Goal: Transaction & Acquisition: Purchase product/service

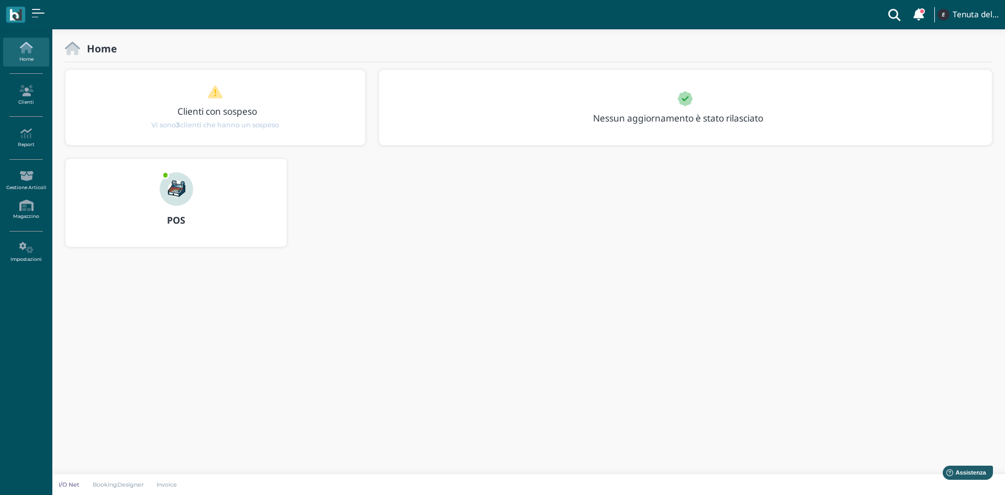
click at [169, 193] on img at bounding box center [176, 188] width 33 height 33
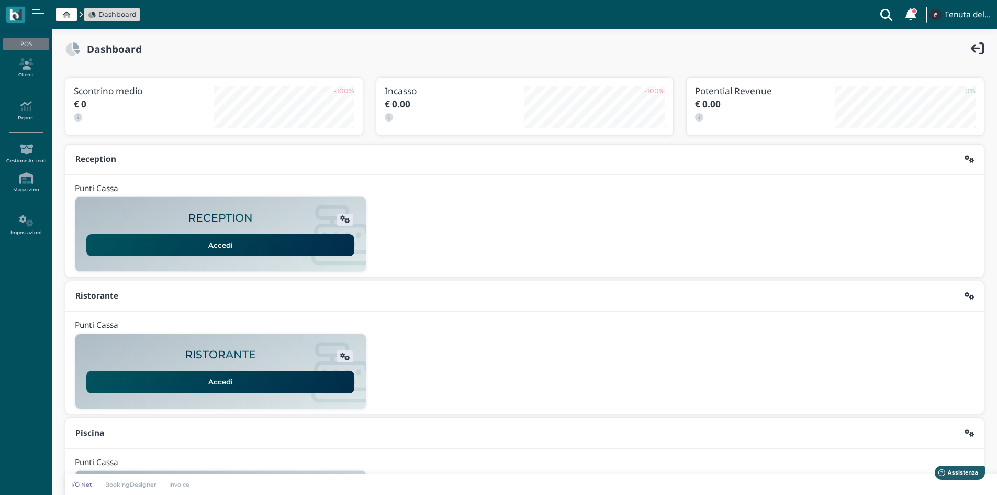
click at [189, 246] on link "Accedi" at bounding box center [220, 245] width 268 height 22
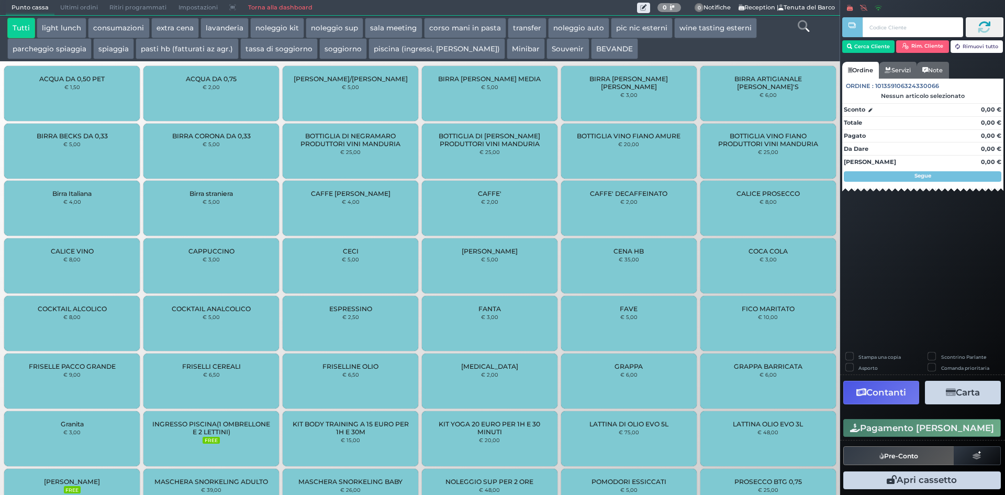
click at [802, 27] on icon at bounding box center [804, 26] width 12 height 12
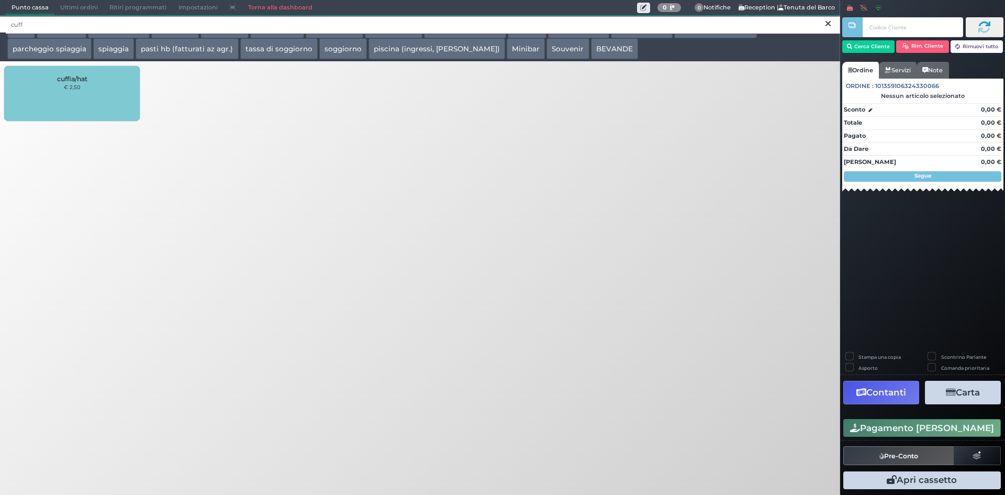
type input "cuff"
click at [199, 122] on div "cuffia/hat € 2,50" at bounding box center [420, 94] width 840 height 63
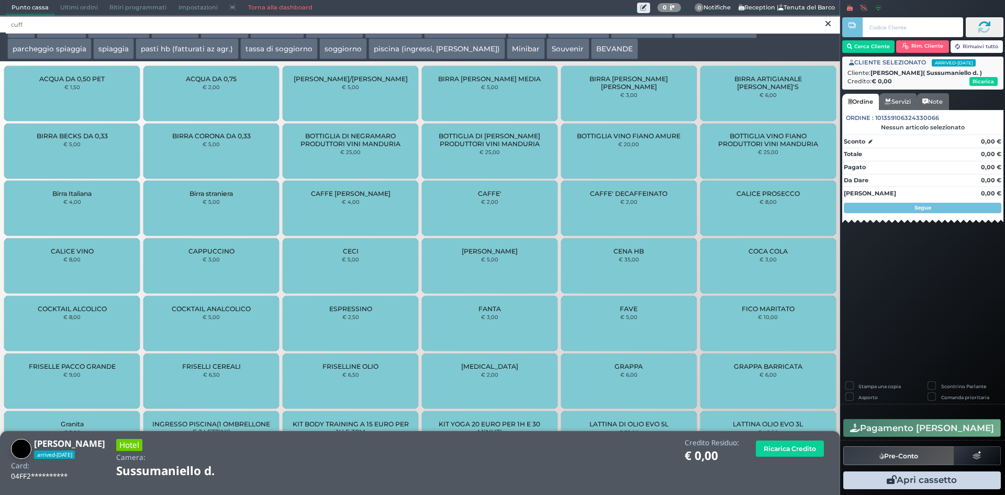
click at [107, 22] on input "cuff" at bounding box center [423, 25] width 834 height 18
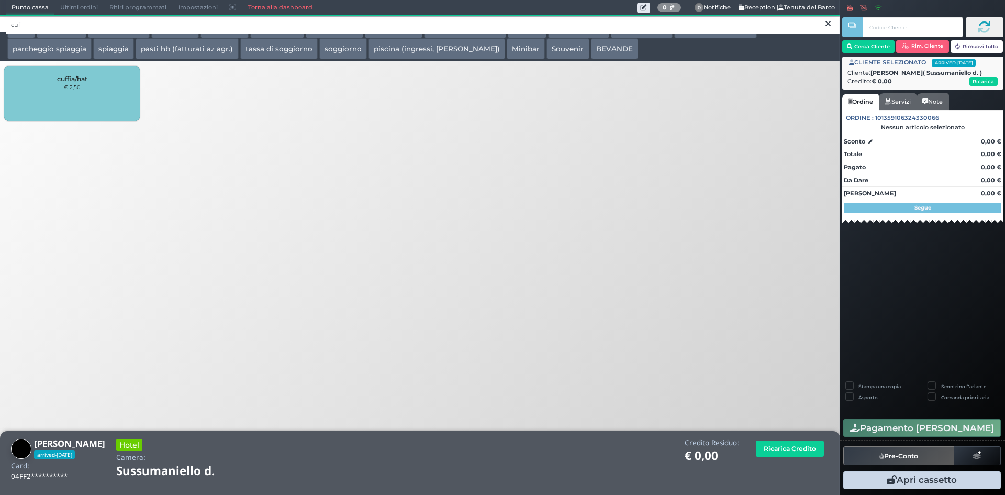
type input "cuf"
click at [63, 110] on div "cuffia/hat € 2,50" at bounding box center [72, 93] width 136 height 55
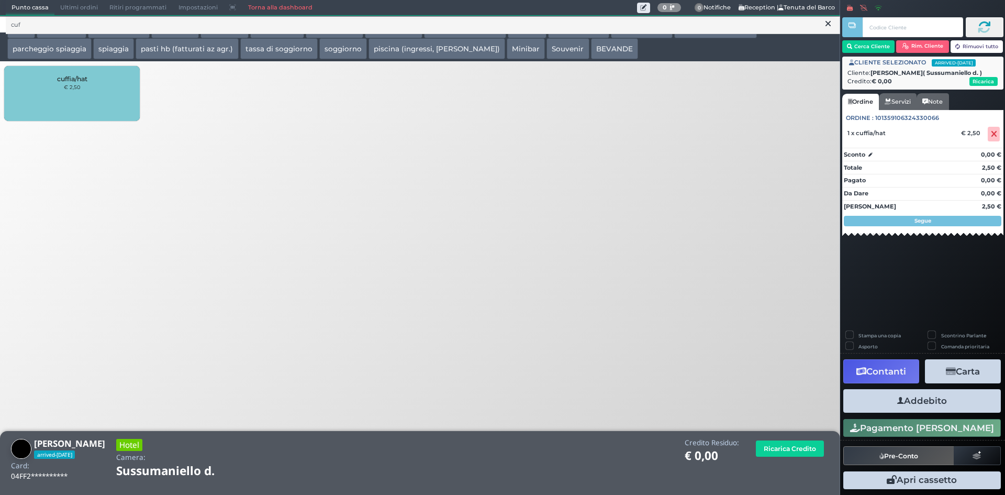
click at [897, 399] on icon "button" at bounding box center [900, 400] width 7 height 11
